Goal: Task Accomplishment & Management: Use online tool/utility

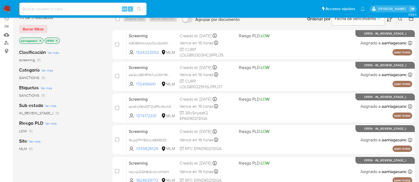
scroll to position [40, 0]
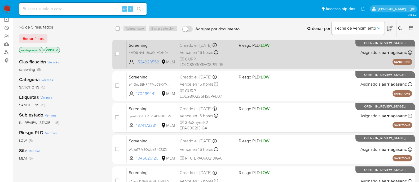
click at [284, 56] on div "Screening 4dfO8jNVLIUpUOLnGzN0tYgI 1524223552 MLM Riesgo PLD: LOW Creado el: 09…" at bounding box center [269, 54] width 285 height 27
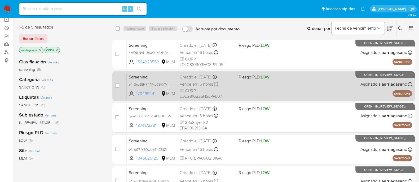
click at [274, 95] on div "Screening e4rGnJ9EHRf147xuC5XYMPqR 170499441 MLM Riesgo PLD: LOW Creado el: 09/…" at bounding box center [269, 86] width 285 height 27
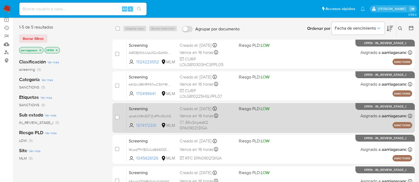
click at [291, 119] on div "Screening qkiaKzX8mEZT2L4Pfw3KzlkS 1374172331 MLM Riesgo PLD: LOW Creado el: 09…" at bounding box center [269, 118] width 285 height 27
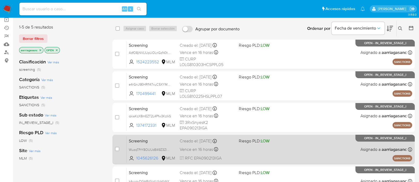
click at [299, 151] on div "Screening WuzqTPrY8OUUdB49Z3ZlwLya 1045626126 MLM Riesgo PLD: LOW Creado el: 09…" at bounding box center [269, 149] width 285 height 27
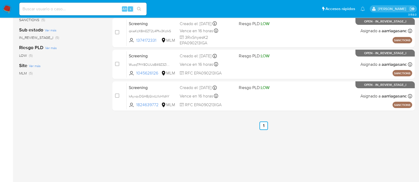
scroll to position [140, 0]
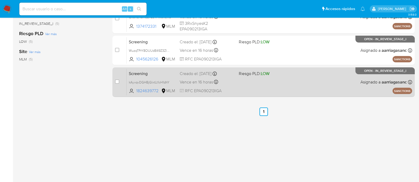
click at [303, 71] on div "Screening kAyvqvDGHBjGlxtLt1cH1dhY 1824639772 MLM Riesgo PLD: LOW Creado el: 09…" at bounding box center [269, 82] width 285 height 27
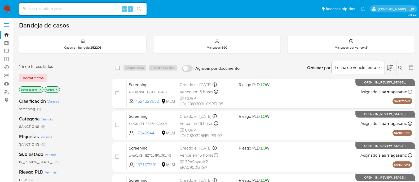
scroll to position [0, 0]
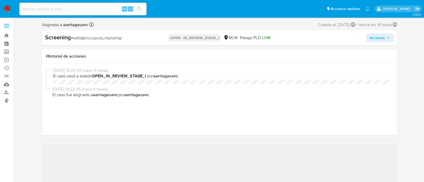
select select "10"
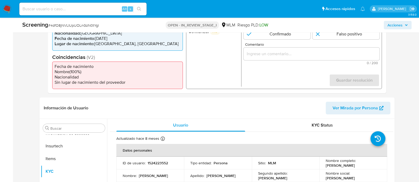
scroll to position [165, 0]
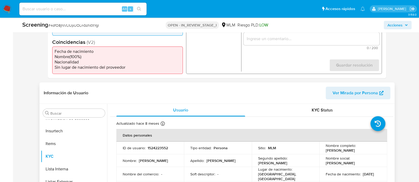
click at [276, 149] on div "Sitio : MLM" at bounding box center [285, 148] width 55 height 5
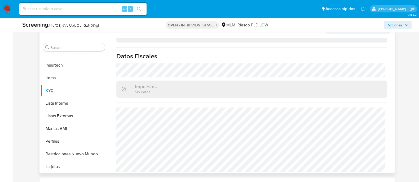
scroll to position [231, 0]
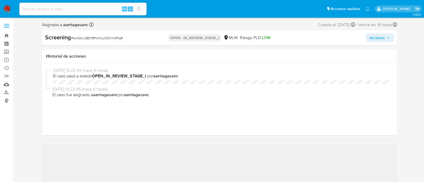
select select "10"
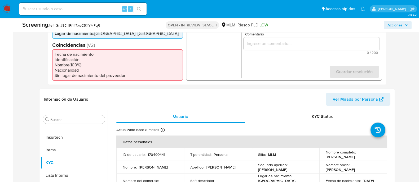
scroll to position [165, 0]
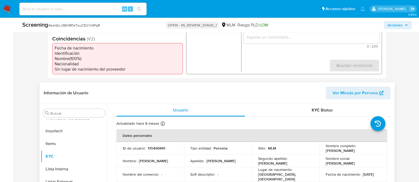
click at [232, 157] on td "Apellido : Lopez" at bounding box center [218, 161] width 68 height 13
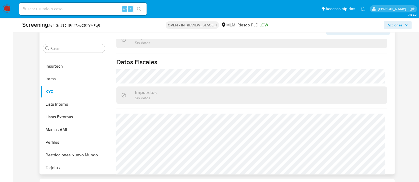
scroll to position [231, 0]
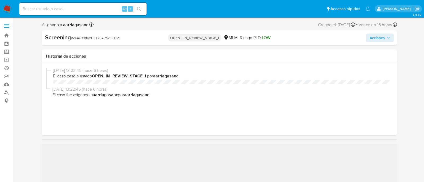
select select "10"
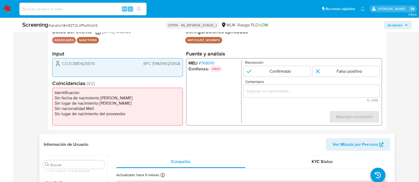
scroll to position [132, 0]
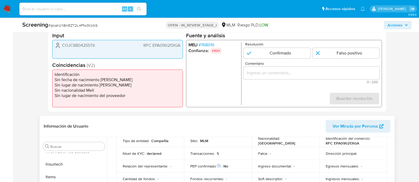
click at [268, 141] on p "Nacionalidad :" at bounding box center [269, 138] width 22 height 5
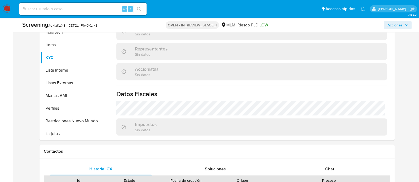
scroll to position [289, 0]
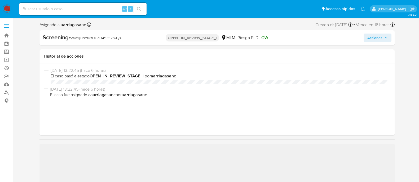
select select "10"
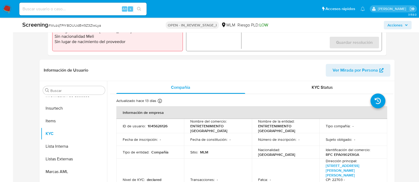
scroll to position [199, 0]
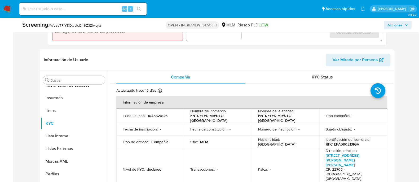
click at [235, 142] on div "Sitio : MLM" at bounding box center [217, 142] width 55 height 5
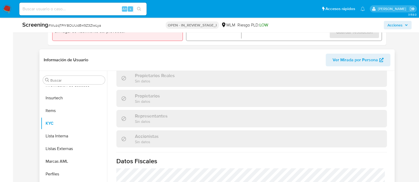
scroll to position [413, 0]
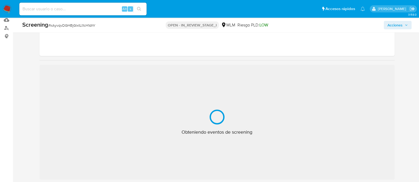
scroll to position [66, 0]
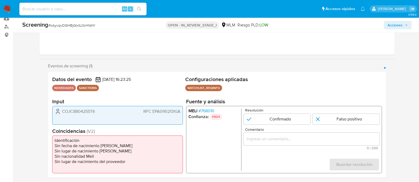
select select "10"
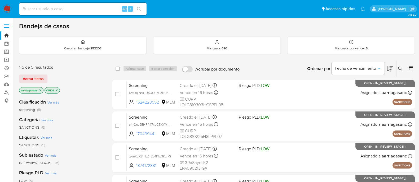
click at [9, 59] on link "Operaciones masivas" at bounding box center [31, 60] width 63 height 8
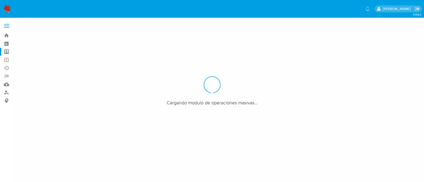
drag, startPoint x: 0, startPoint y: 0, endPoint x: 9, endPoint y: 51, distance: 51.6
click at [9, 51] on label "Screening" at bounding box center [31, 52] width 63 height 8
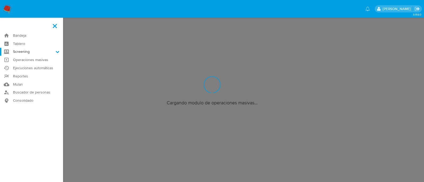
click at [0, 0] on input "Screening" at bounding box center [0, 0] width 0 height 0
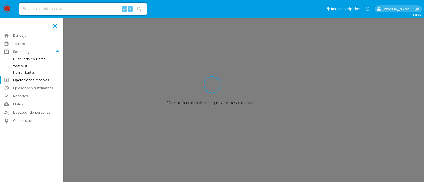
click at [26, 64] on link "Watchlist" at bounding box center [31, 66] width 63 height 7
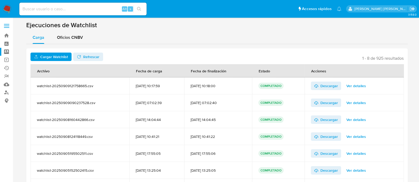
click at [68, 48] on div "Cargar Watchlist No tiene permisos para realizar esta acción Refrescar 1 - 8 de…" at bounding box center [216, 137] width 381 height 186
click at [68, 40] on span "Oficios CNBV" at bounding box center [70, 37] width 26 height 6
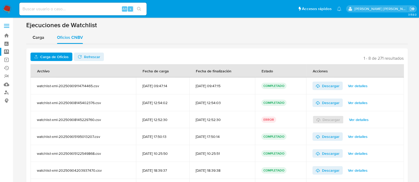
click at [55, 56] on span "Carga de Oficios" at bounding box center [54, 57] width 28 height 8
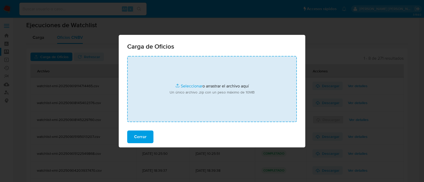
click at [184, 85] on input "file" at bounding box center [211, 89] width 169 height 66
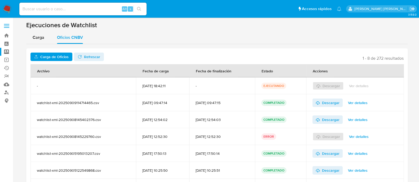
click at [91, 54] on span "Refrescar" at bounding box center [92, 57] width 16 height 8
click at [362, 87] on span "Ver detalles" at bounding box center [359, 85] width 20 height 7
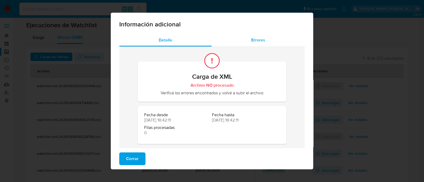
click at [245, 42] on div "Errores" at bounding box center [258, 40] width 93 height 13
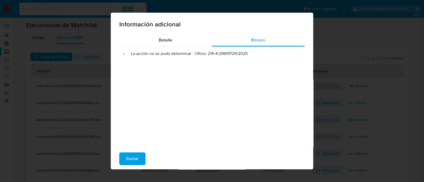
drag, startPoint x: 205, startPoint y: 56, endPoint x: 251, endPoint y: 54, distance: 45.6
click at [251, 54] on li "• La acción no se pudo determinar - Oficio: 214-4/29691729/2025" at bounding box center [211, 53] width 177 height 5
click at [123, 155] on button "Cerrar" at bounding box center [132, 159] width 26 height 13
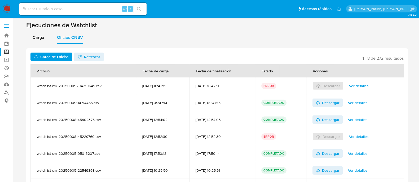
click at [48, 59] on span "Carga de Oficios" at bounding box center [54, 57] width 28 height 8
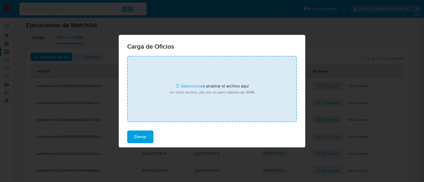
click at [187, 86] on input "file" at bounding box center [211, 89] width 169 height 66
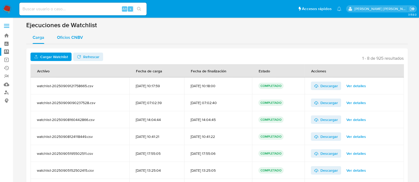
click at [68, 38] on span "Oficios CNBV" at bounding box center [70, 37] width 26 height 6
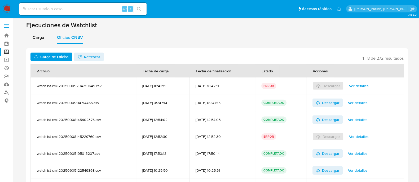
click at [58, 54] on span "Carga de Oficios" at bounding box center [54, 57] width 28 height 8
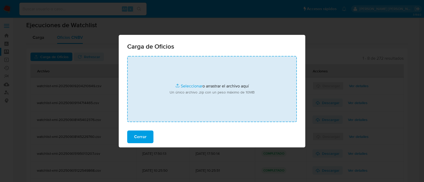
click at [183, 84] on input "file" at bounding box center [211, 89] width 169 height 66
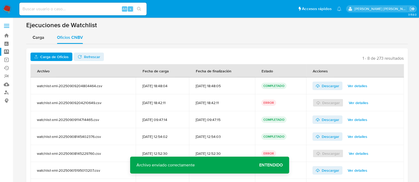
click at [93, 55] on span "Refrescar" at bounding box center [92, 57] width 16 height 8
click at [335, 85] on span "Descargar" at bounding box center [329, 86] width 17 height 8
click at [122, 39] on div "Carga Oficios CNBV" at bounding box center [216, 37] width 381 height 13
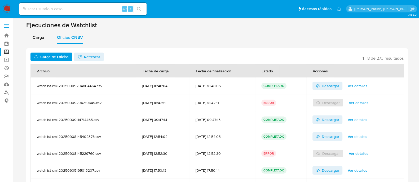
scroll to position [33, 0]
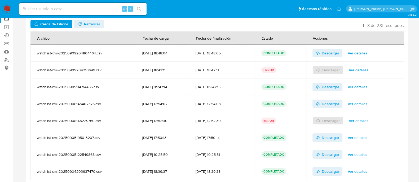
click at [357, 69] on span "Ver detalles" at bounding box center [358, 69] width 20 height 7
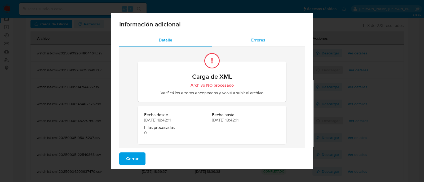
click at [263, 40] on div "Errores" at bounding box center [258, 40] width 93 height 13
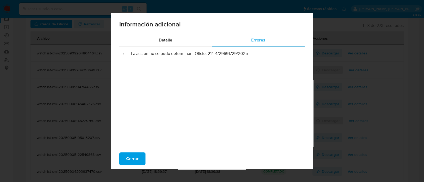
drag, startPoint x: 206, startPoint y: 55, endPoint x: 250, endPoint y: 55, distance: 43.7
click at [250, 55] on li "• La acción no se pudo determinar - Oficio: 214-4/29691729/2025" at bounding box center [211, 53] width 177 height 5
click at [134, 160] on span "Cerrar" at bounding box center [132, 159] width 12 height 12
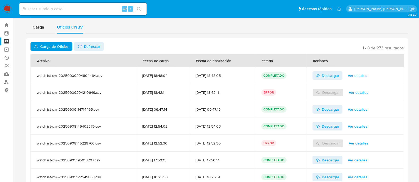
scroll to position [0, 0]
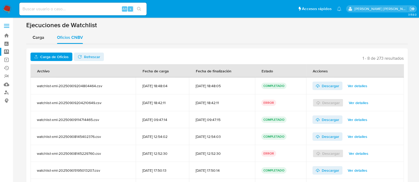
click at [5, 53] on label "Screening" at bounding box center [31, 52] width 63 height 8
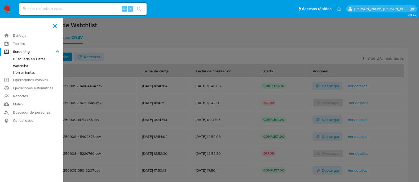
click at [0, 0] on input "Screening" at bounding box center [0, 0] width 0 height 0
click at [24, 66] on link "Watchlist" at bounding box center [31, 66] width 63 height 7
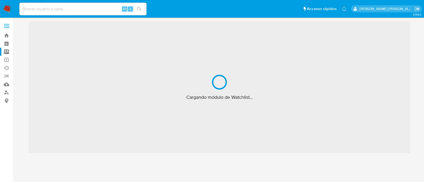
click at [5, 51] on label "Screening" at bounding box center [31, 52] width 63 height 8
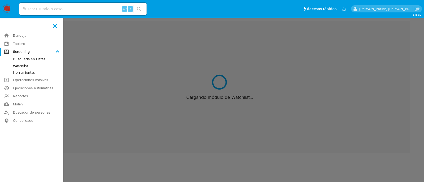
click at [0, 0] on input "Screening" at bounding box center [0, 0] width 0 height 0
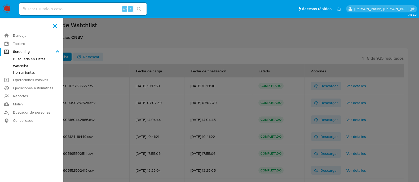
click at [27, 72] on link "Herramientas" at bounding box center [31, 72] width 63 height 7
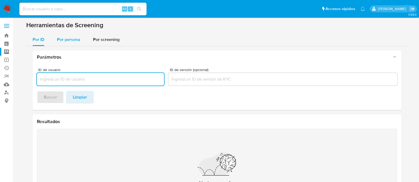
click at [76, 39] on span "Por persona" at bounding box center [68, 40] width 23 height 6
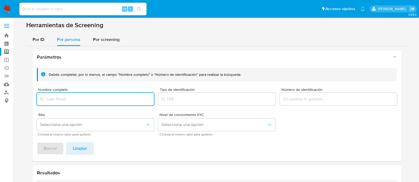
click at [75, 95] on div at bounding box center [95, 99] width 117 height 13
click at [81, 100] on input "Nombre completo" at bounding box center [95, 99] width 117 height 7
paste input "[PERSON_NAME]"
paste input "TERRAZAS"
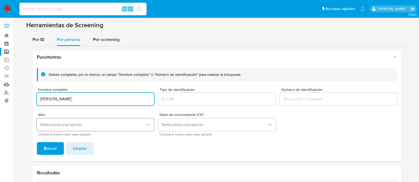
type input "[PERSON_NAME]"
click at [113, 123] on span "Selecciona una opción" at bounding box center [93, 124] width 106 height 5
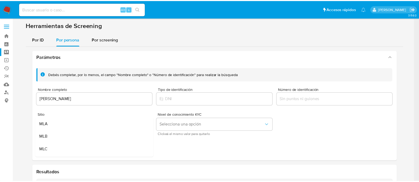
scroll to position [33, 0]
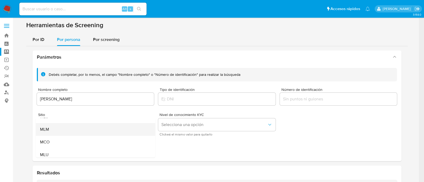
click at [110, 126] on div "MLM" at bounding box center [94, 129] width 108 height 13
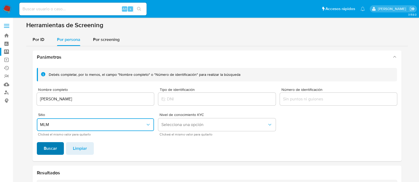
click at [43, 153] on button "Buscar" at bounding box center [50, 148] width 27 height 13
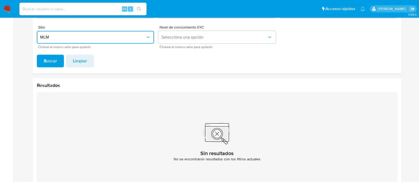
scroll to position [55, 0]
